Goal: Task Accomplishment & Management: Manage account settings

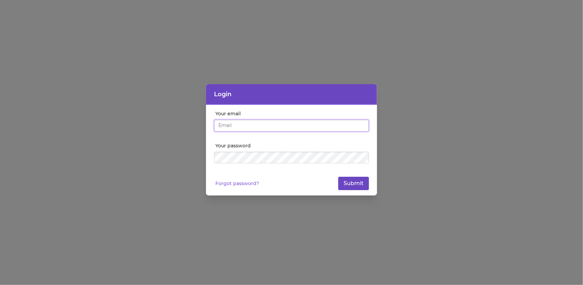
type input "[EMAIL_ADDRESS][DOMAIN_NAME]"
click at [349, 181] on button "Submit" at bounding box center [353, 183] width 31 height 13
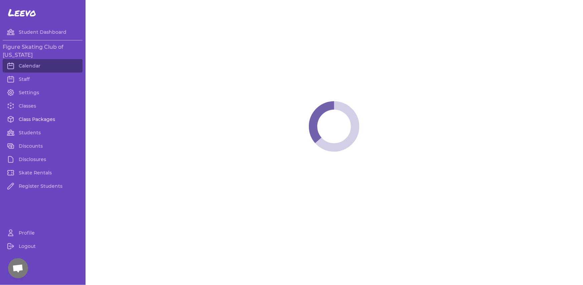
click at [25, 116] on link "Class Packages" at bounding box center [43, 118] width 80 height 13
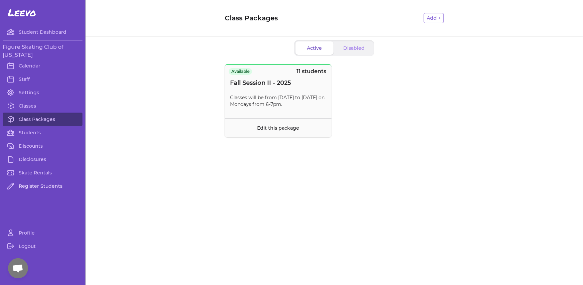
click at [48, 183] on link "Register Students" at bounding box center [43, 185] width 80 height 13
